Goal: Transaction & Acquisition: Download file/media

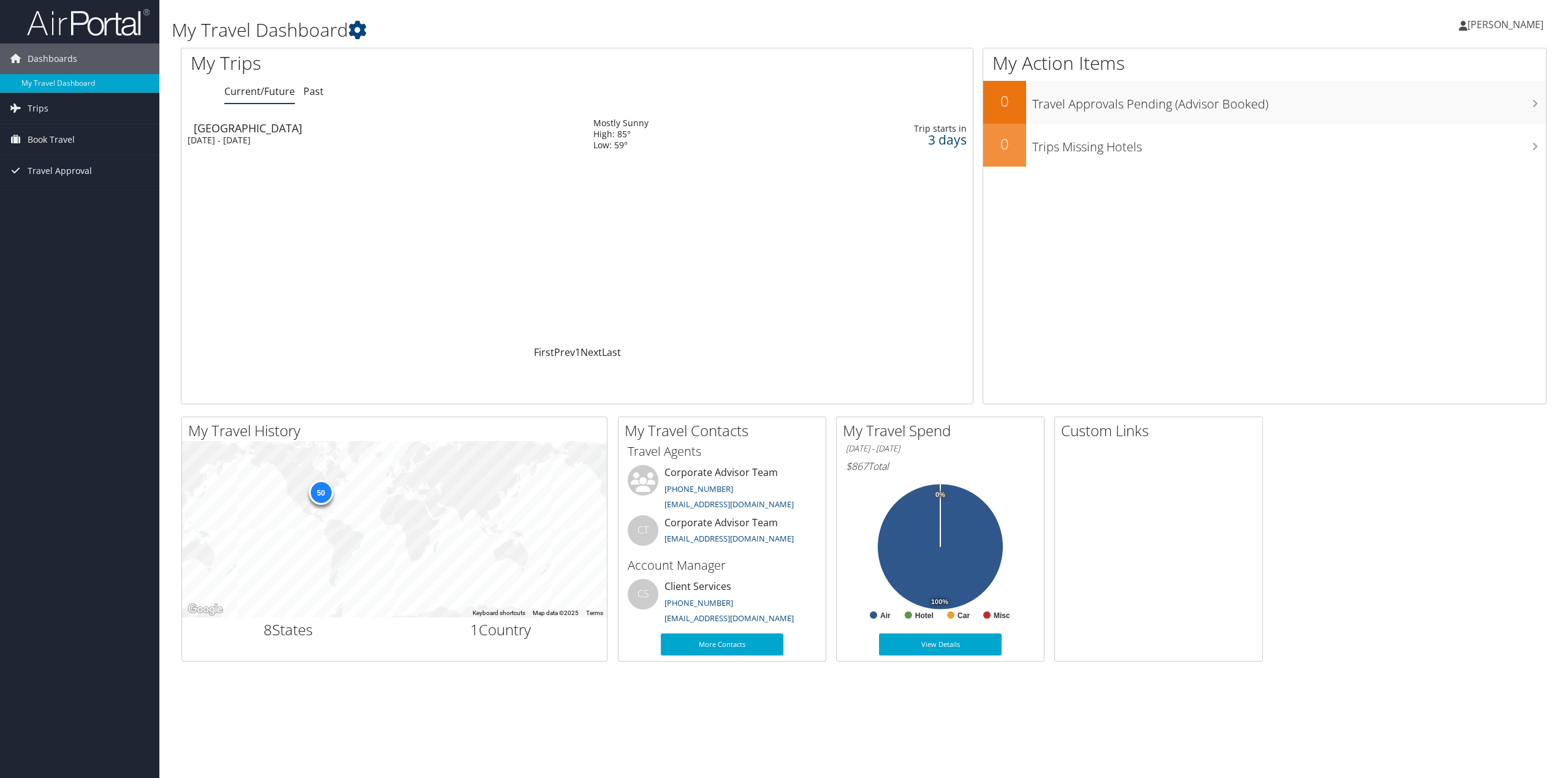
click at [235, 135] on div "Mon 6 Oct 2025 - Tue 7 Oct 2025" at bounding box center [381, 140] width 387 height 11
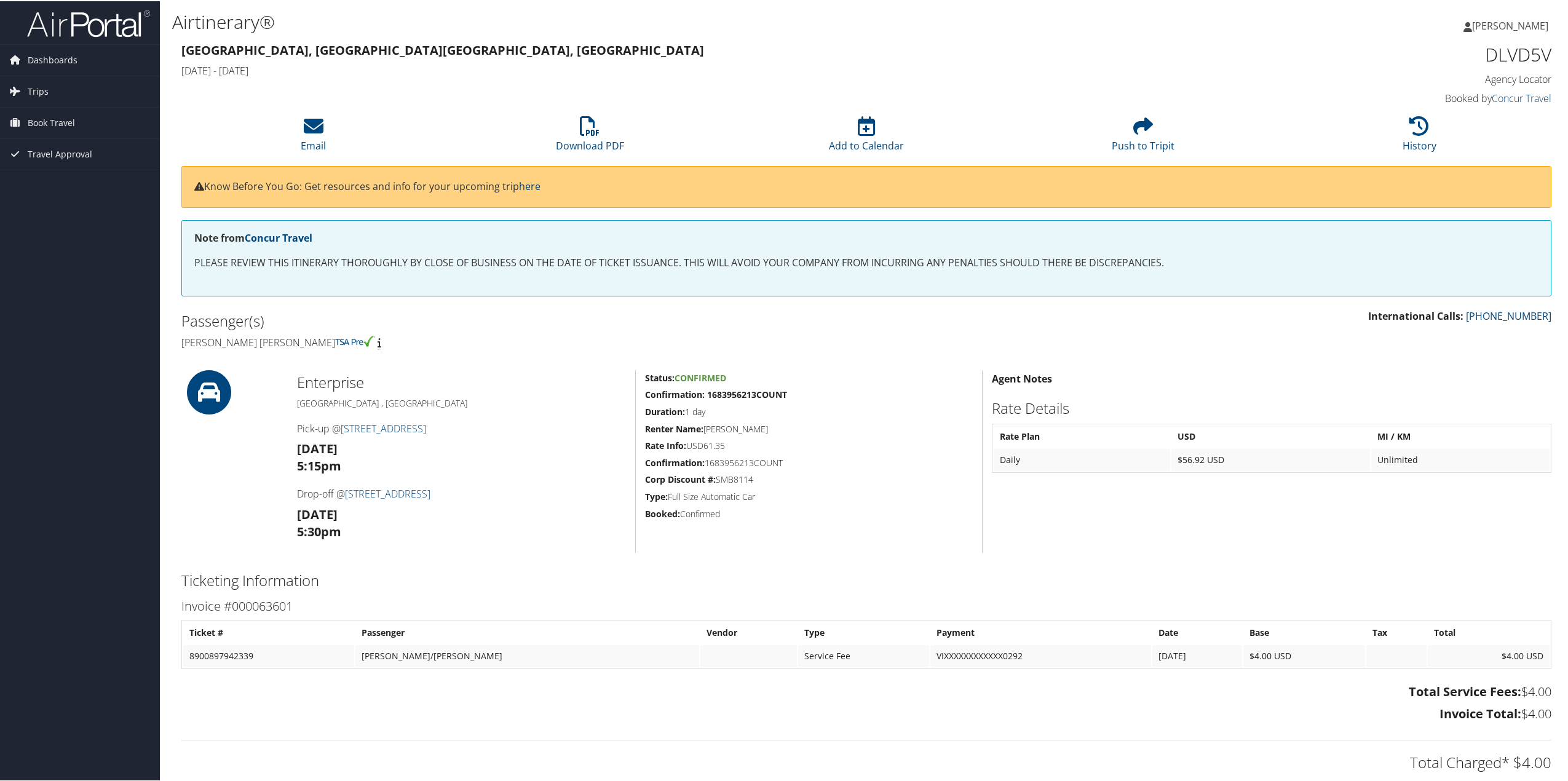
click at [539, 181] on link "here" at bounding box center [529, 185] width 22 height 13
click at [55, 150] on span "Travel Approval" at bounding box center [60, 153] width 64 height 31
click at [54, 192] on link "Approved Trips" at bounding box center [80, 196] width 160 height 18
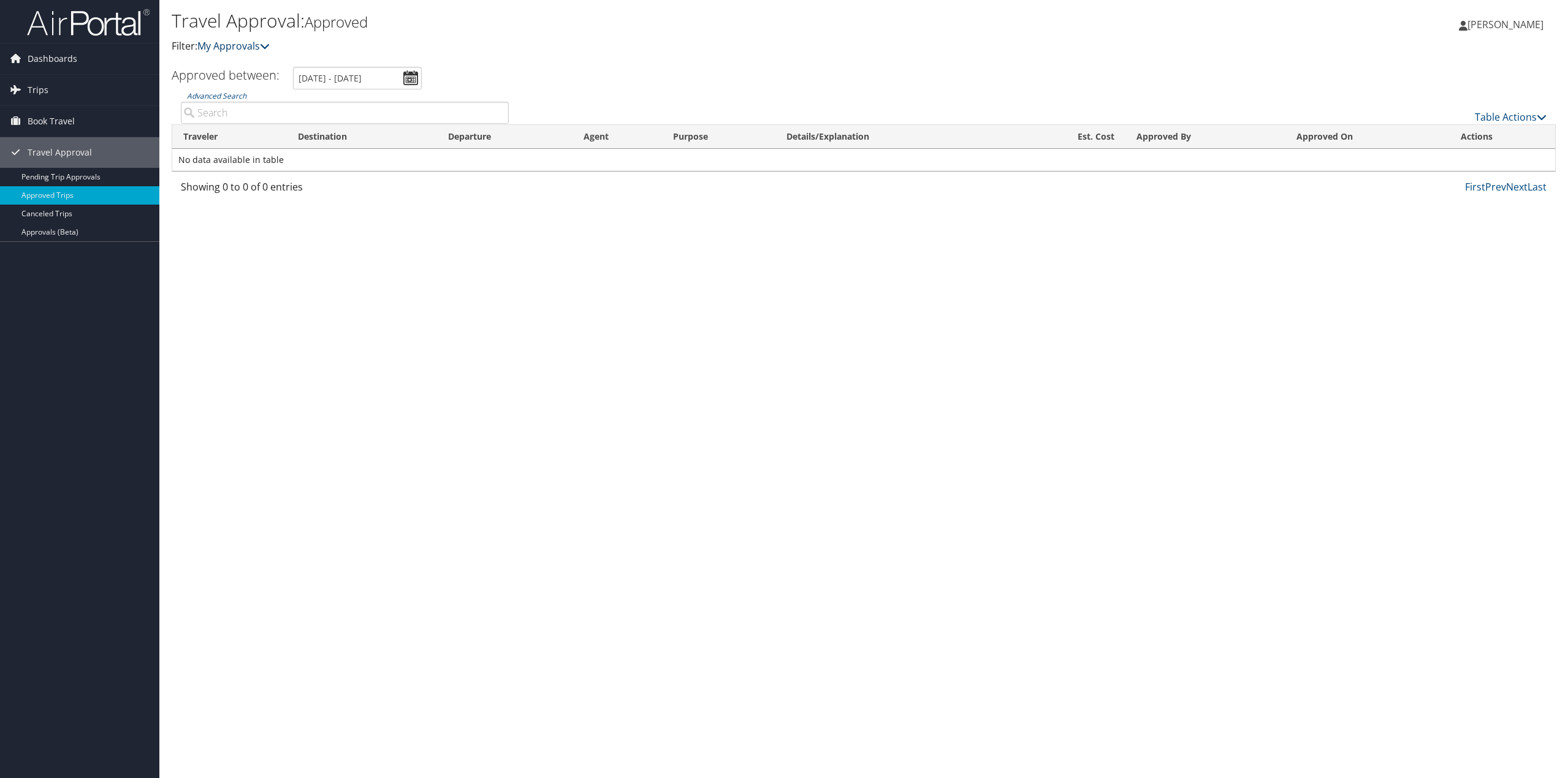
click at [253, 49] on link "My Approvals" at bounding box center [234, 45] width 73 height 13
click at [269, 50] on icon at bounding box center [265, 46] width 10 height 10
click at [68, 178] on link "Pending Trip Approvals" at bounding box center [80, 177] width 159 height 18
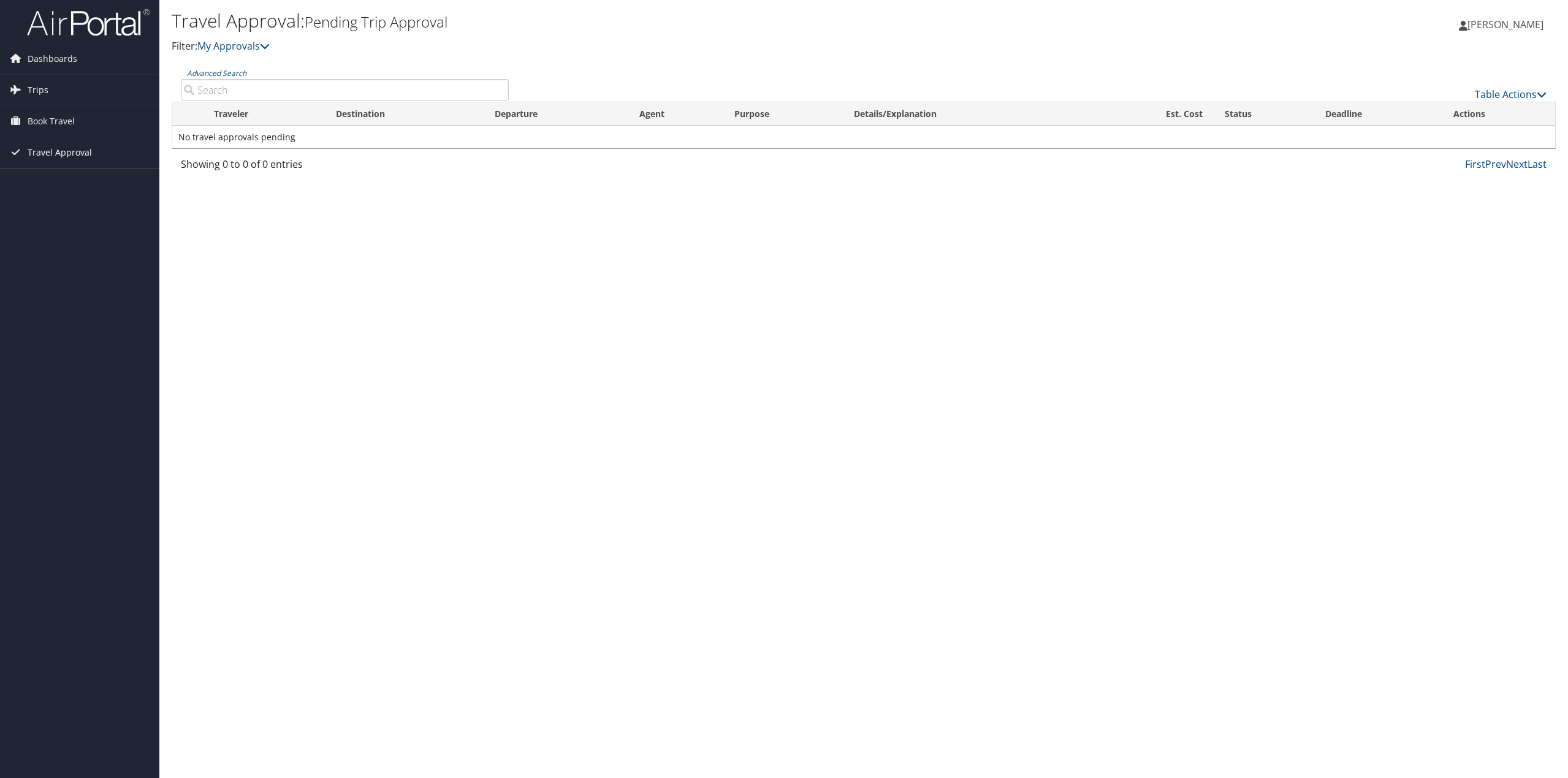
click at [37, 154] on span "Travel Approval" at bounding box center [60, 153] width 64 height 31
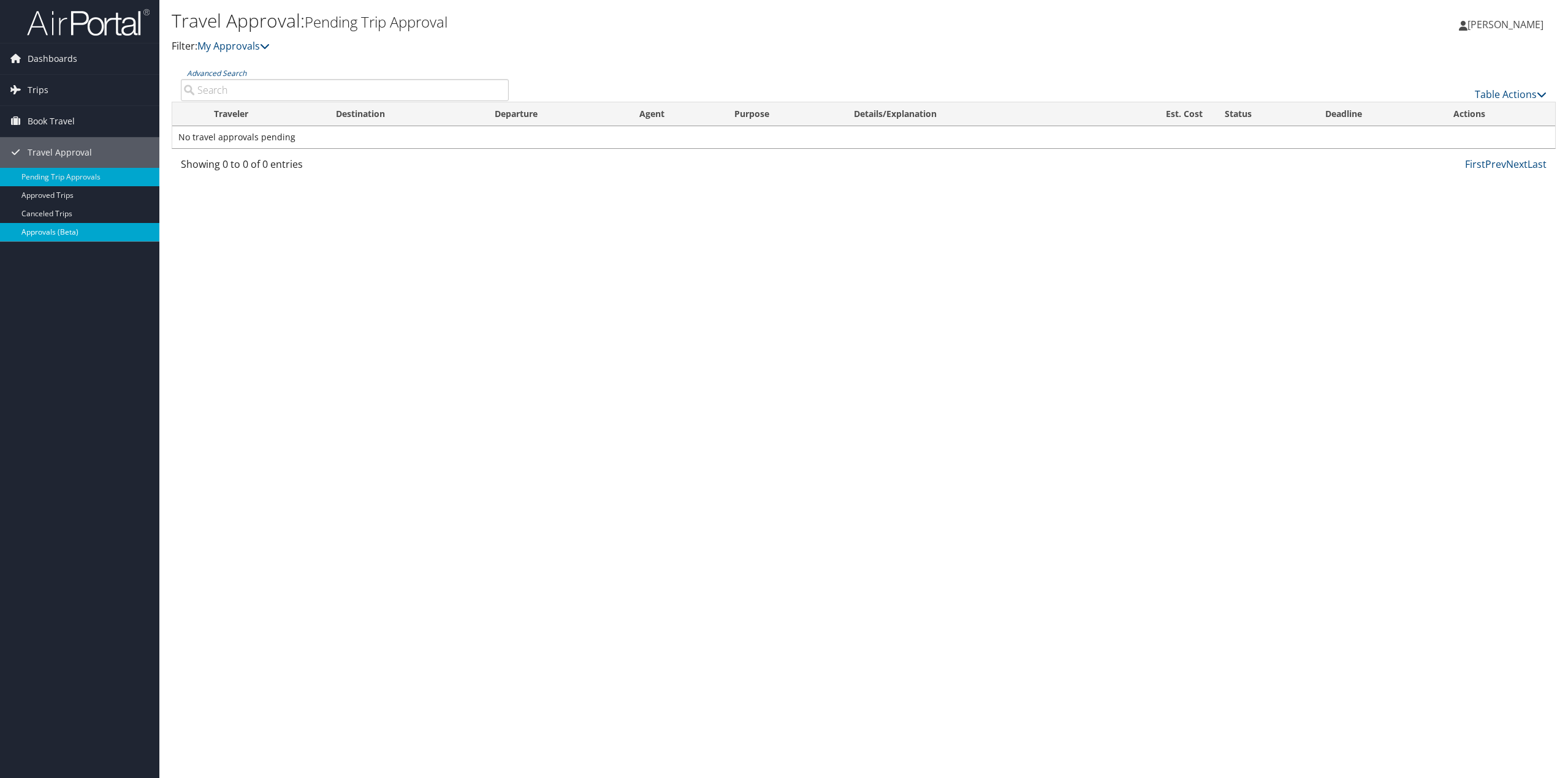
click at [36, 228] on link "Approvals (Beta)" at bounding box center [80, 232] width 159 height 18
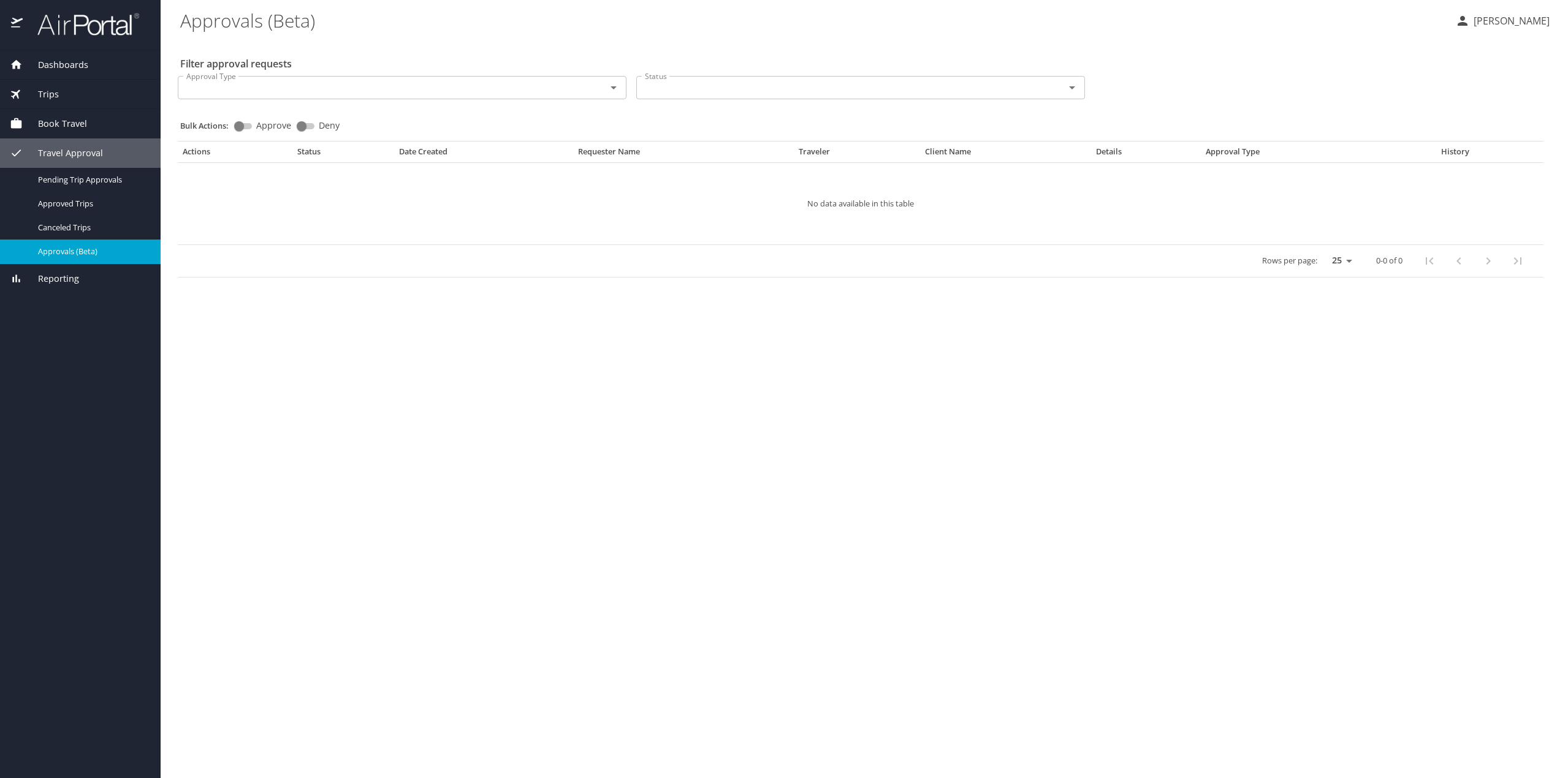
click at [36, 92] on span "Trips" at bounding box center [40, 94] width 36 height 13
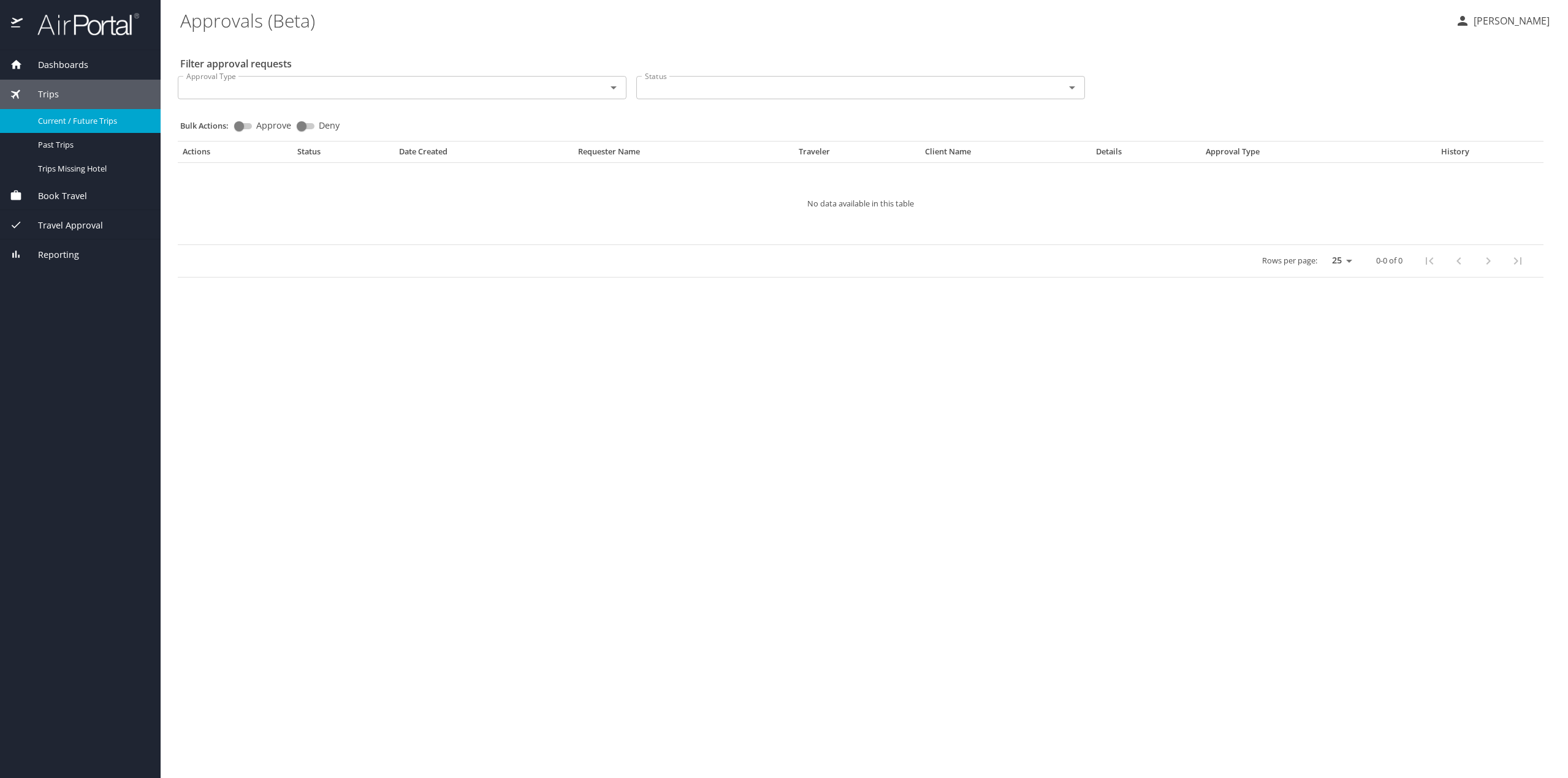
click at [49, 124] on span "Current / Future Trips" at bounding box center [91, 121] width 108 height 12
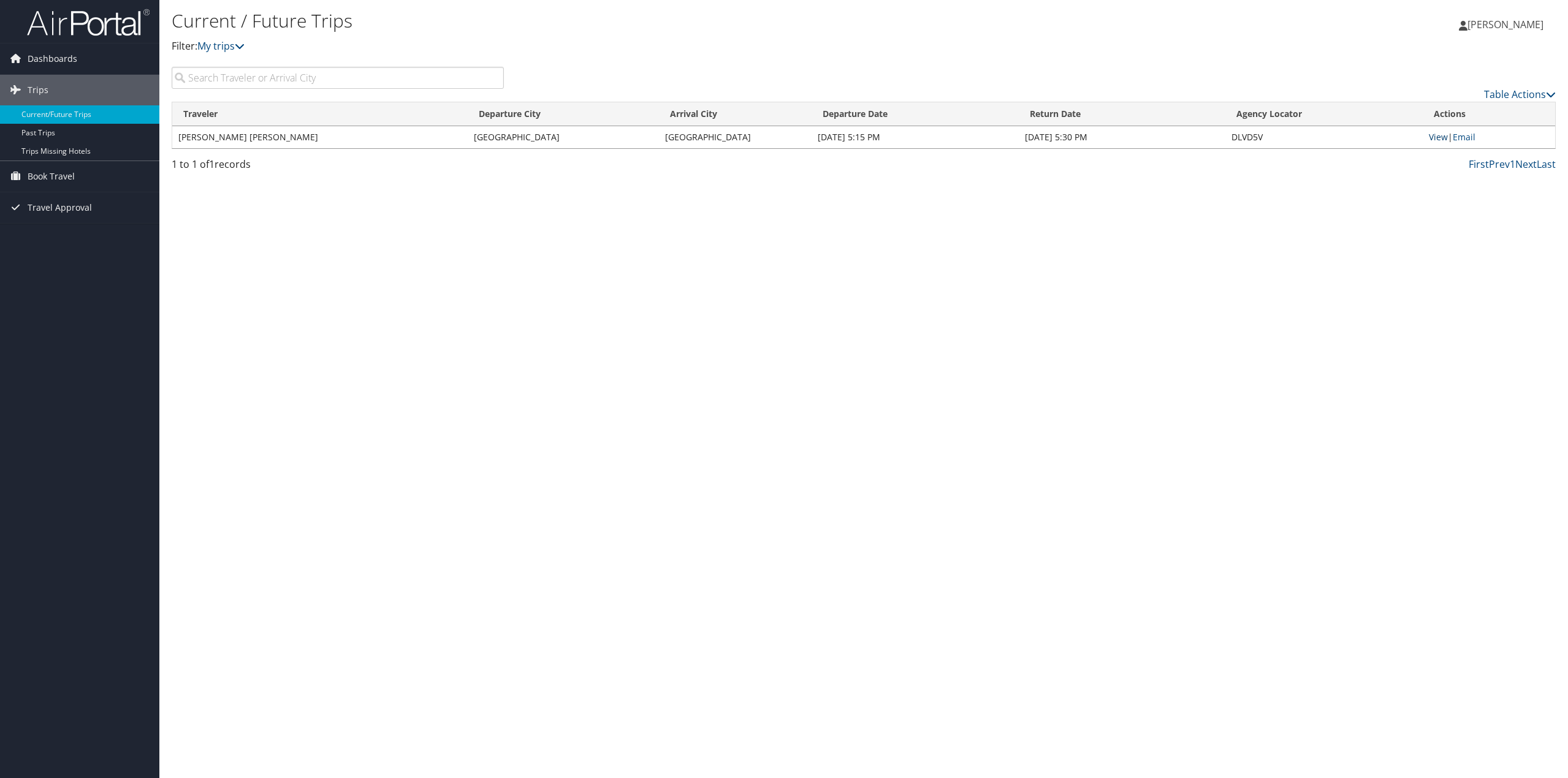
click at [1433, 133] on link "View" at bounding box center [1438, 137] width 19 height 12
click at [86, 29] on img at bounding box center [89, 22] width 123 height 29
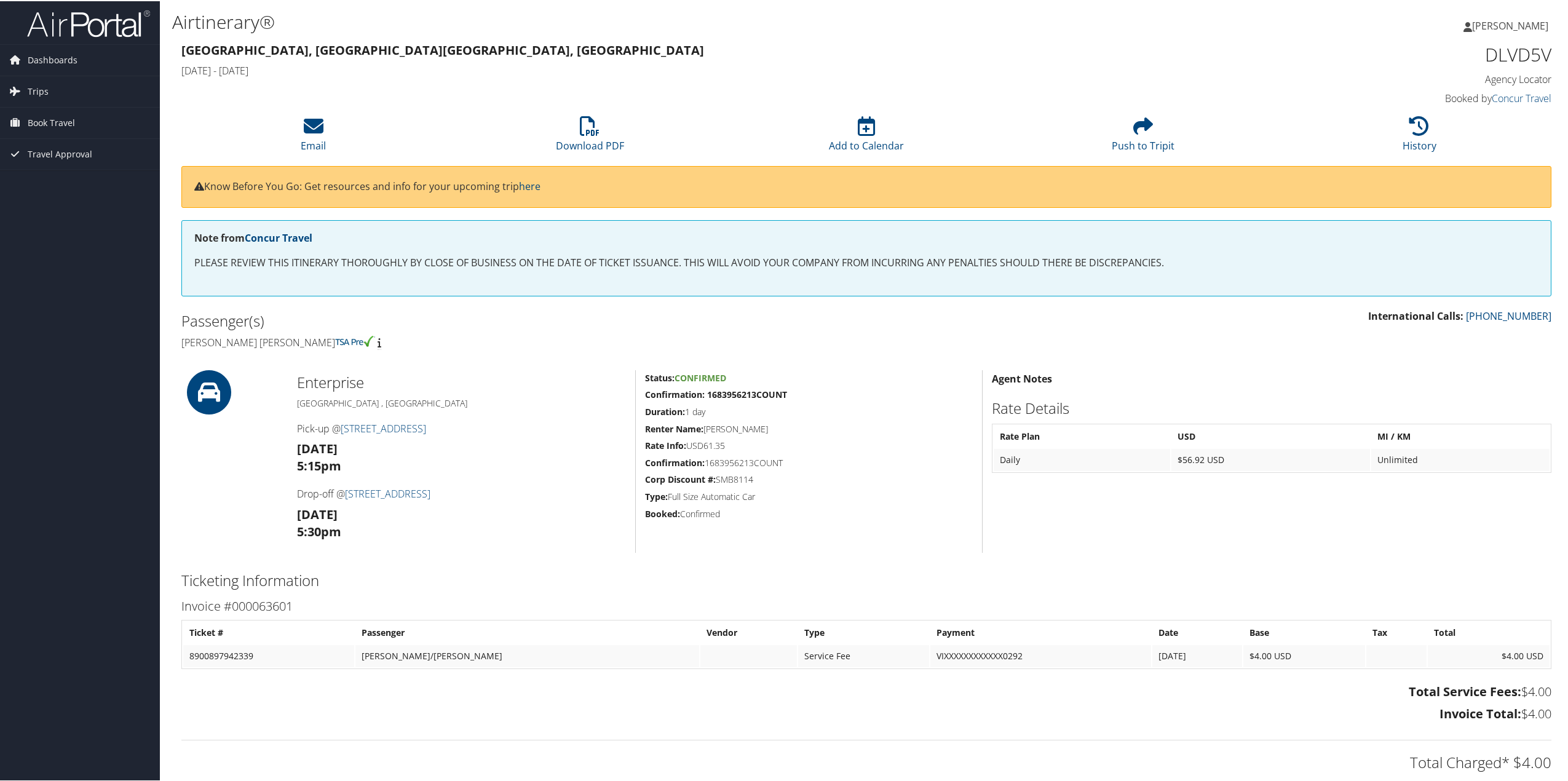
click at [709, 378] on span "Confirmed" at bounding box center [700, 377] width 52 height 12
click at [84, 68] on link "Dashboards" at bounding box center [80, 59] width 160 height 31
click at [96, 76] on link "My Travel Dashboard" at bounding box center [80, 83] width 160 height 18
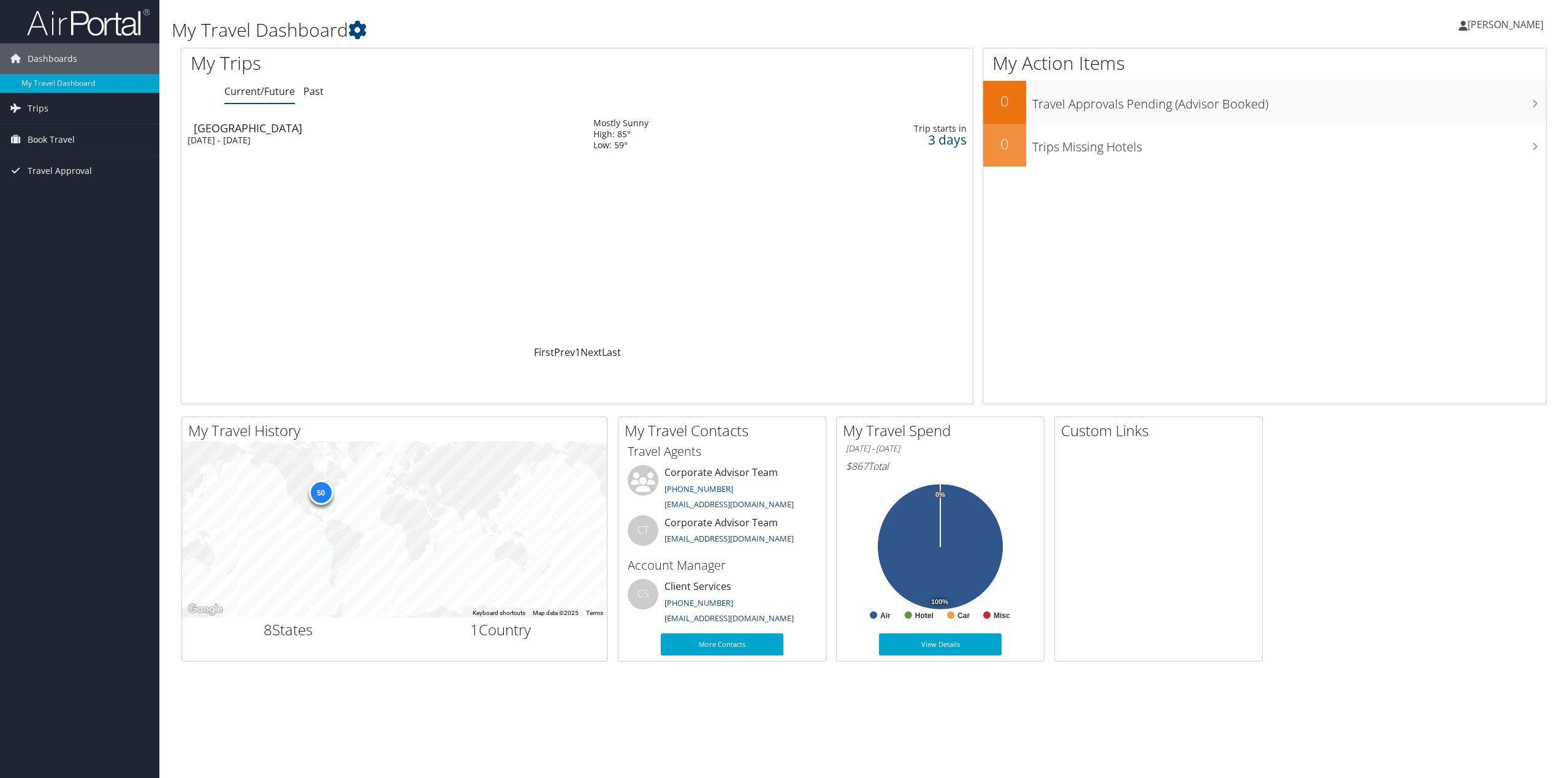
click at [934, 130] on div "Trip starts in" at bounding box center [892, 129] width 149 height 11
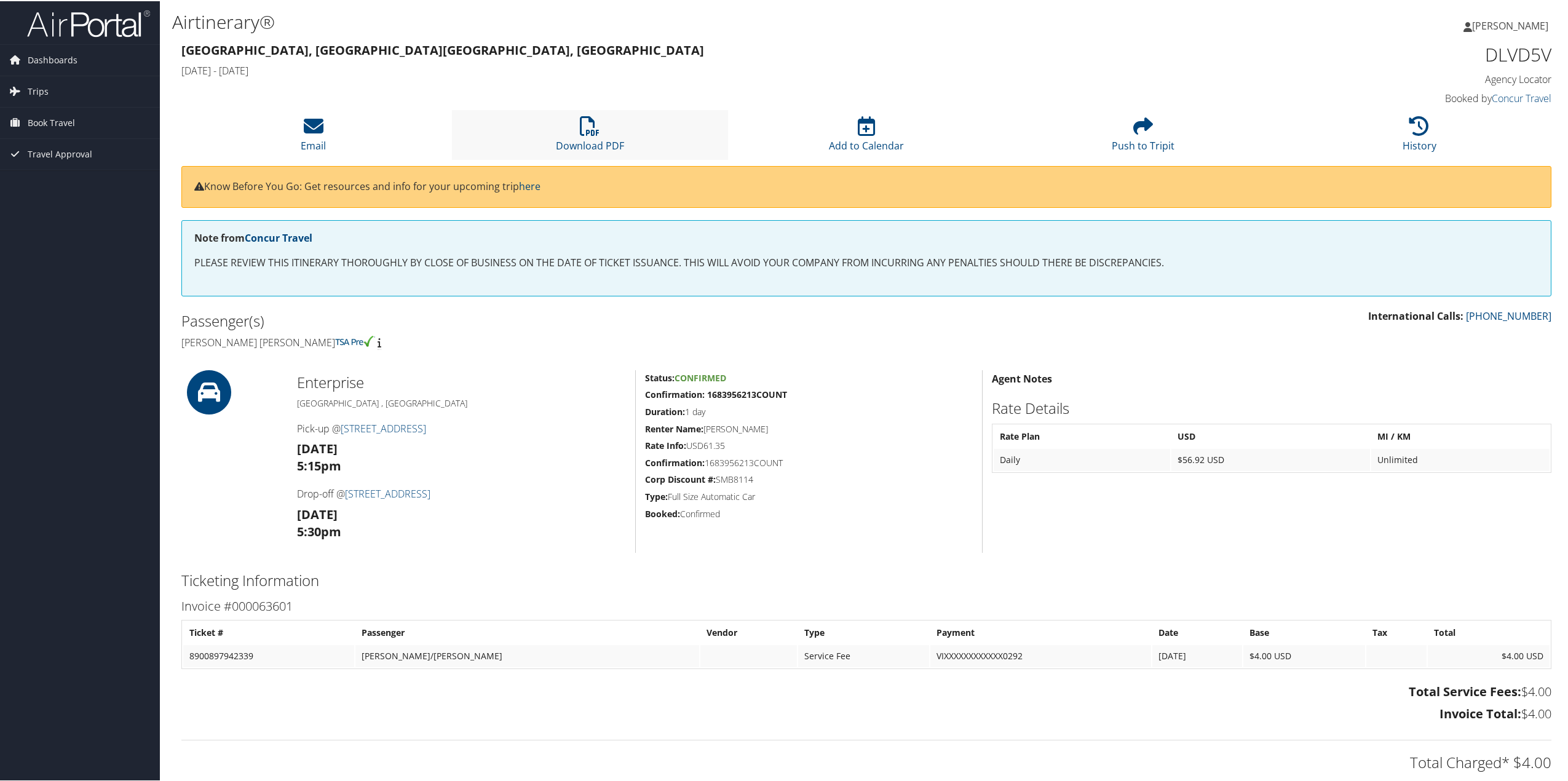
click at [566, 130] on li "Download PDF" at bounding box center [590, 133] width 277 height 50
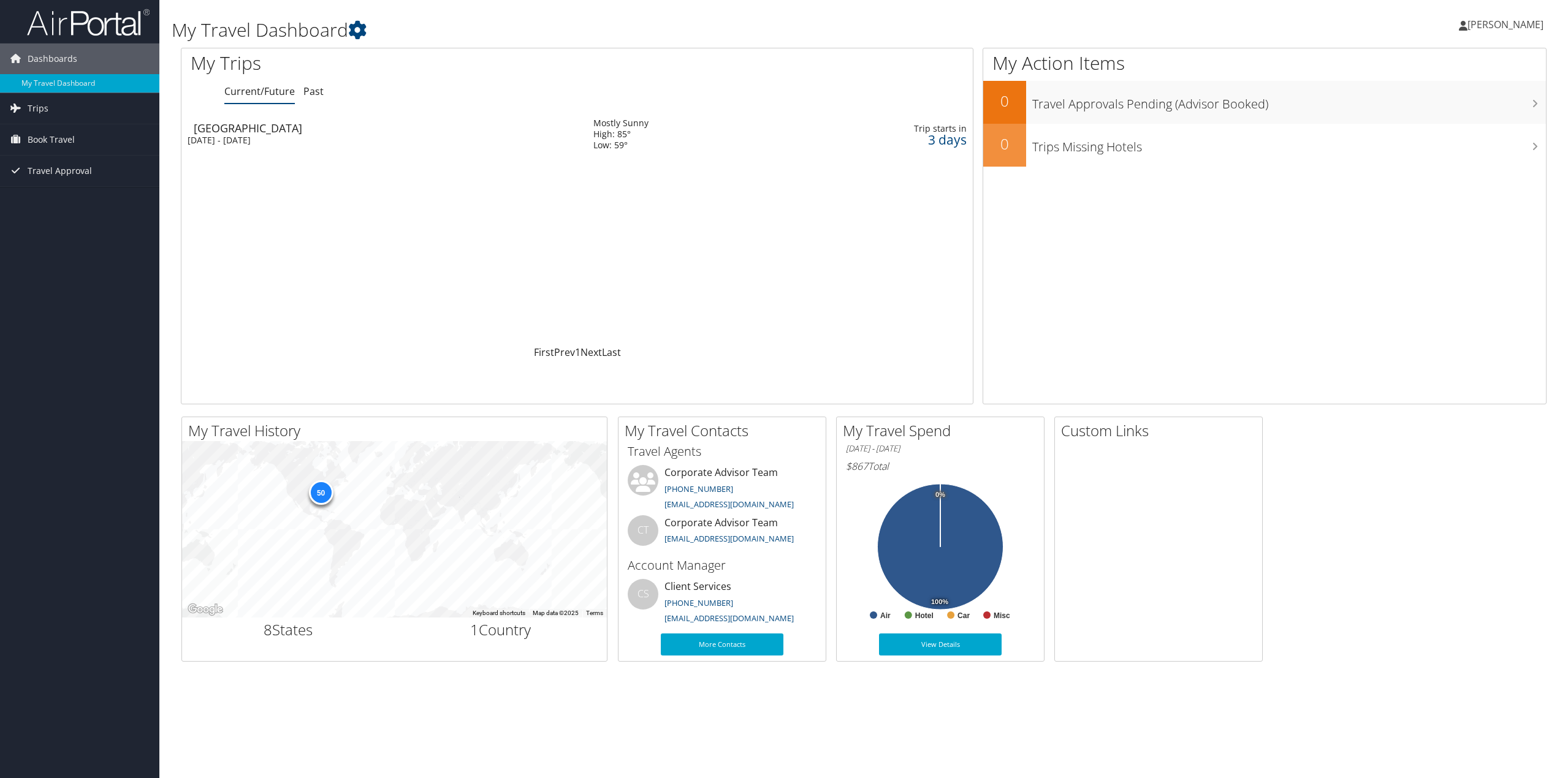
click at [218, 133] on div "[GEOGRAPHIC_DATA]" at bounding box center [387, 128] width 387 height 11
